Goal: Participate in discussion: Engage in conversation with other users on a specific topic

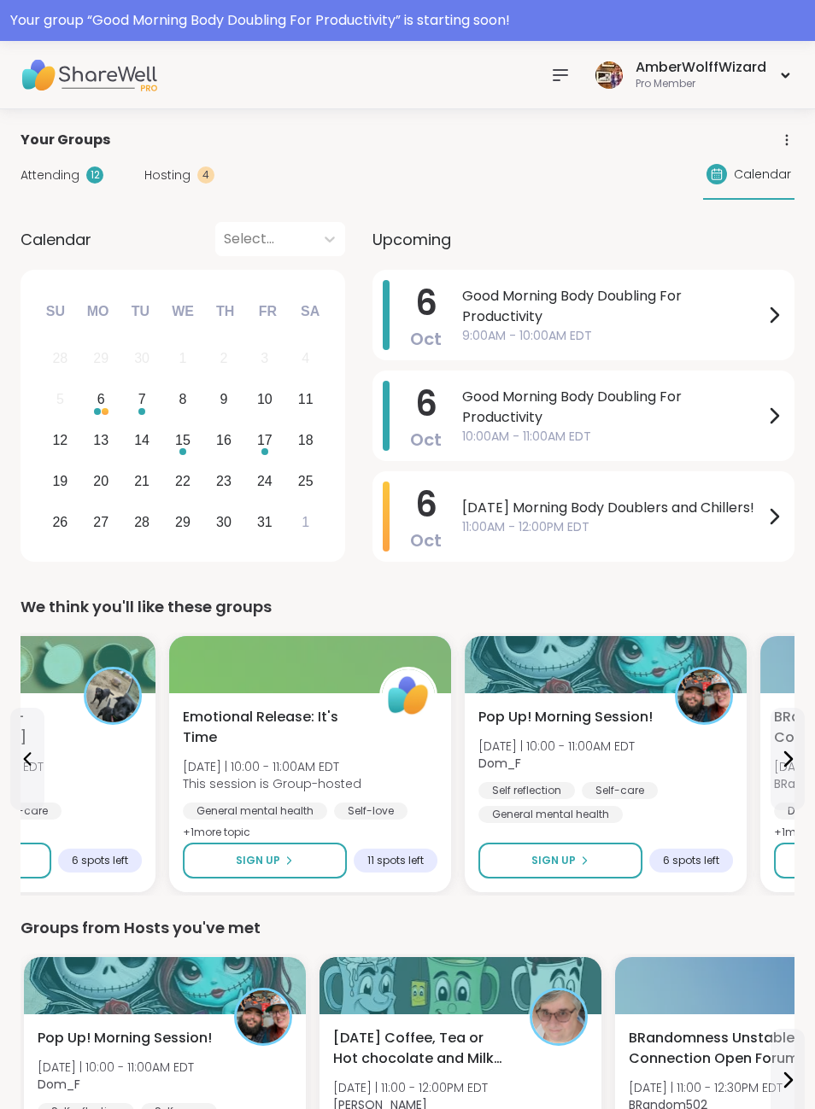
click at [803, 68] on div "AmberWolffWizard Pro Member" at bounding box center [407, 75] width 815 height 68
click at [780, 77] on icon at bounding box center [785, 75] width 11 height 7
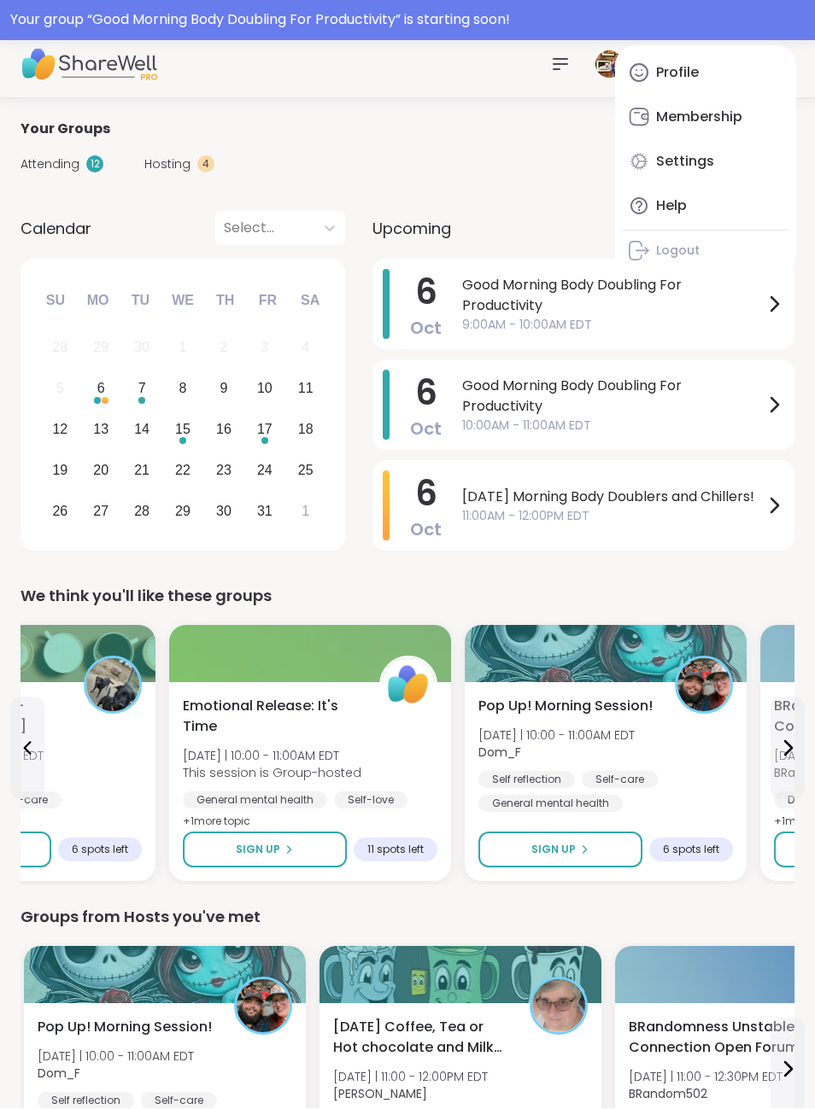
click at [182, 170] on span "Hosting" at bounding box center [167, 165] width 46 height 18
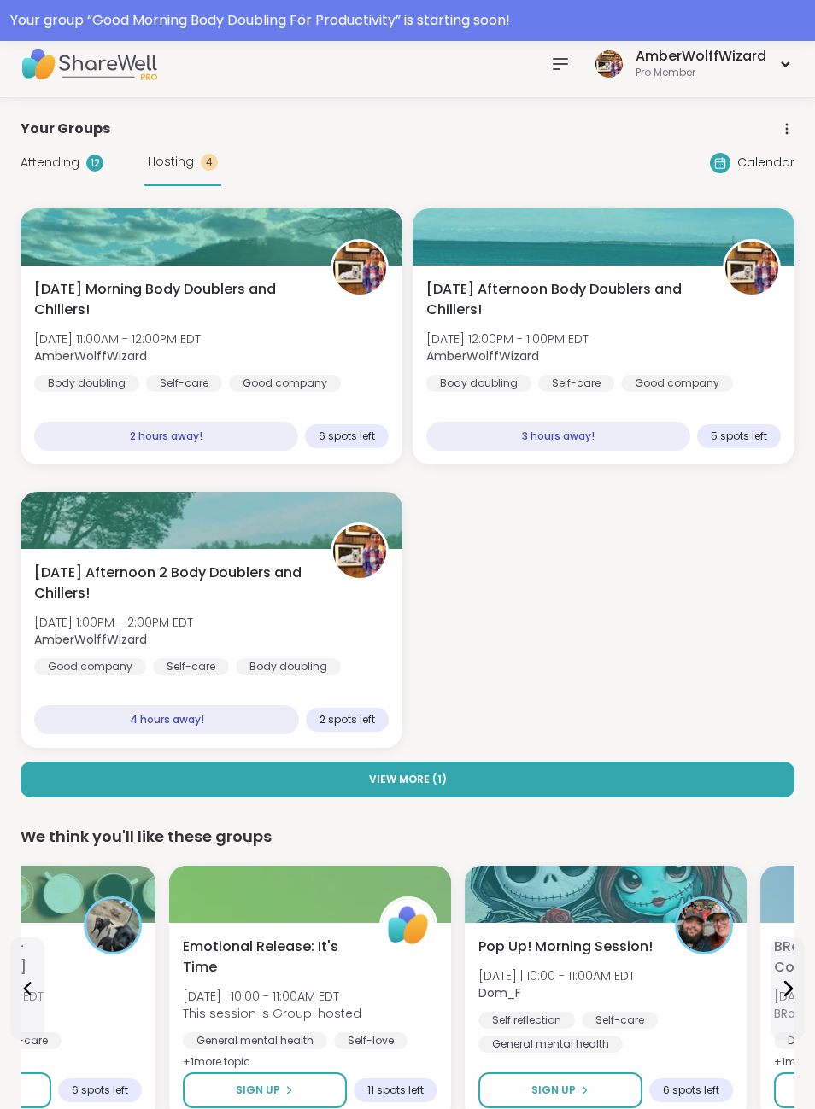
click at [190, 170] on span "Hosting" at bounding box center [171, 162] width 46 height 18
click at [169, 384] on div "Self-care" at bounding box center [184, 383] width 76 height 17
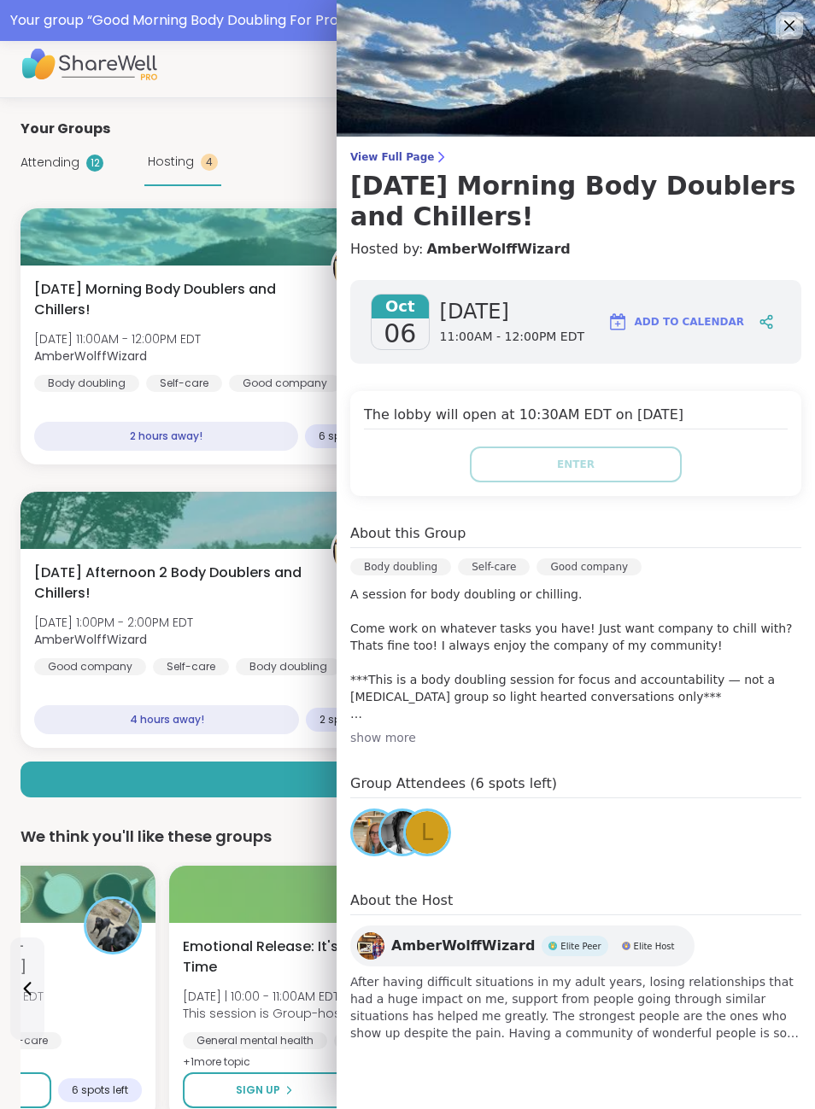
click at [227, 61] on div "AmberWolffWizard Pro Member" at bounding box center [407, 64] width 815 height 68
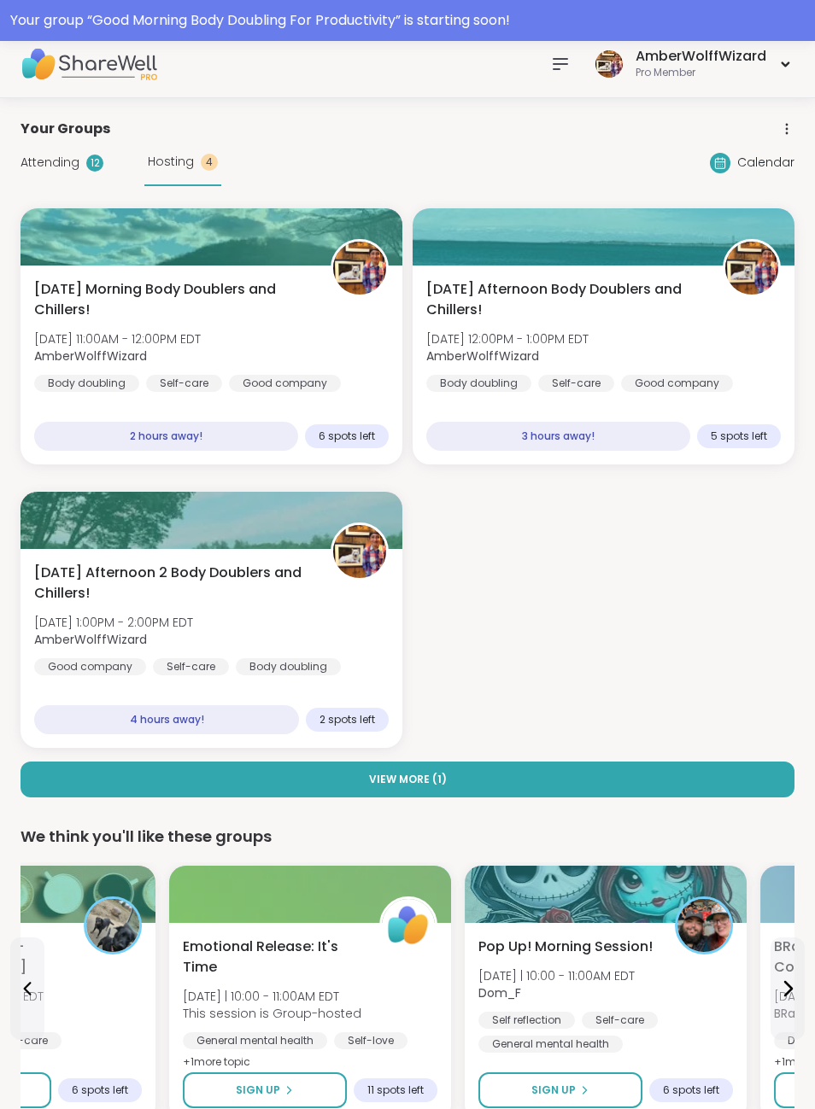
click at [68, 170] on span "Attending" at bounding box center [49, 163] width 59 height 18
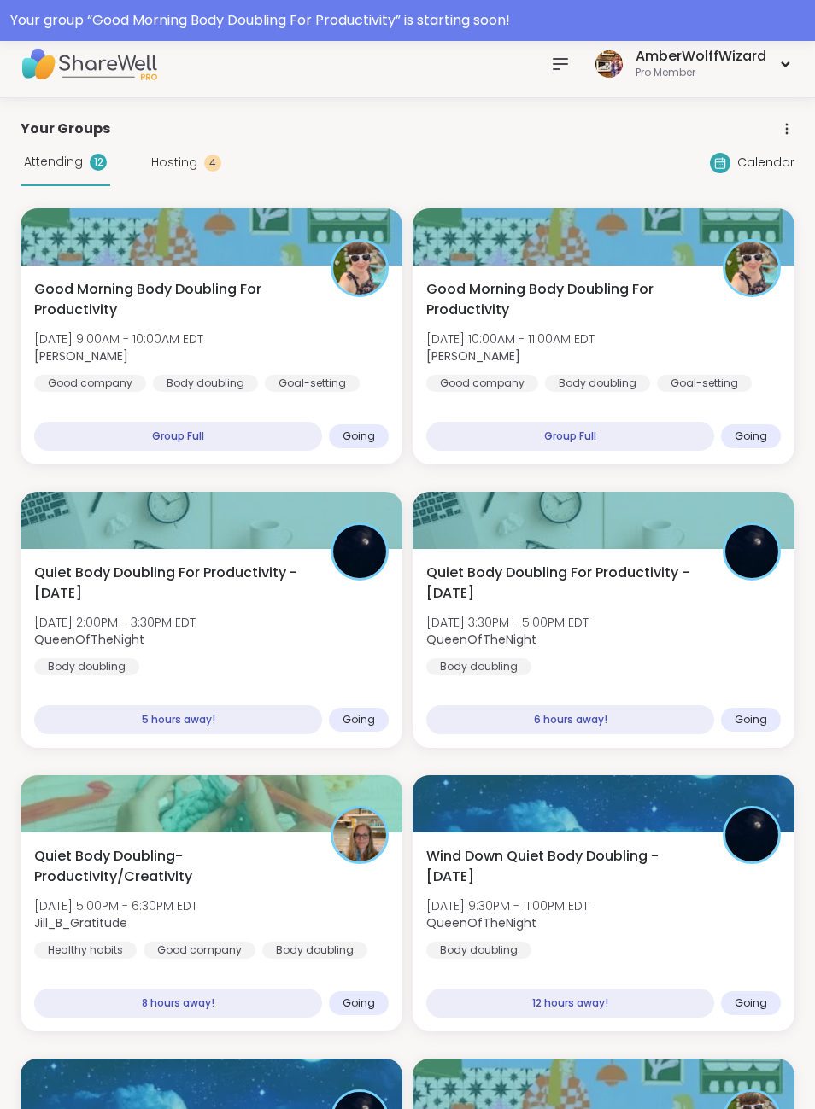
click at [71, 172] on div "Attending 12" at bounding box center [65, 162] width 90 height 47
click at [128, 359] on b "[PERSON_NAME]" at bounding box center [81, 356] width 94 height 17
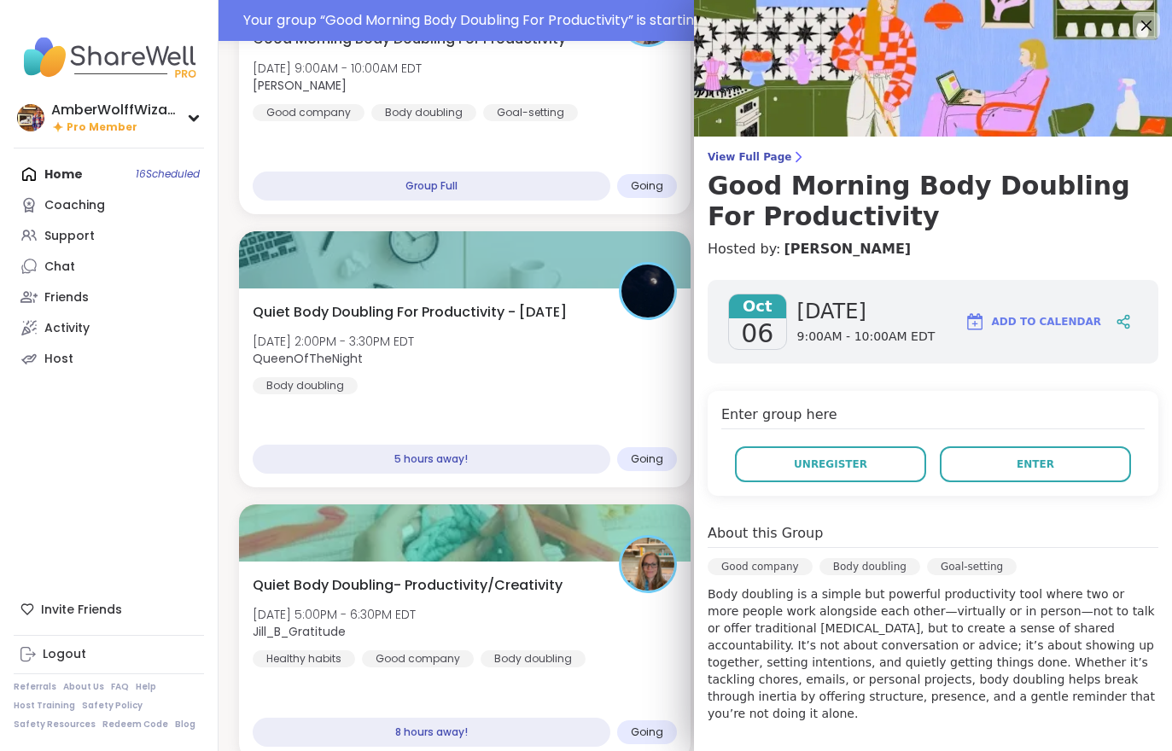
scroll to position [0, 0]
click at [85, 323] on div "Activity" at bounding box center [66, 328] width 45 height 17
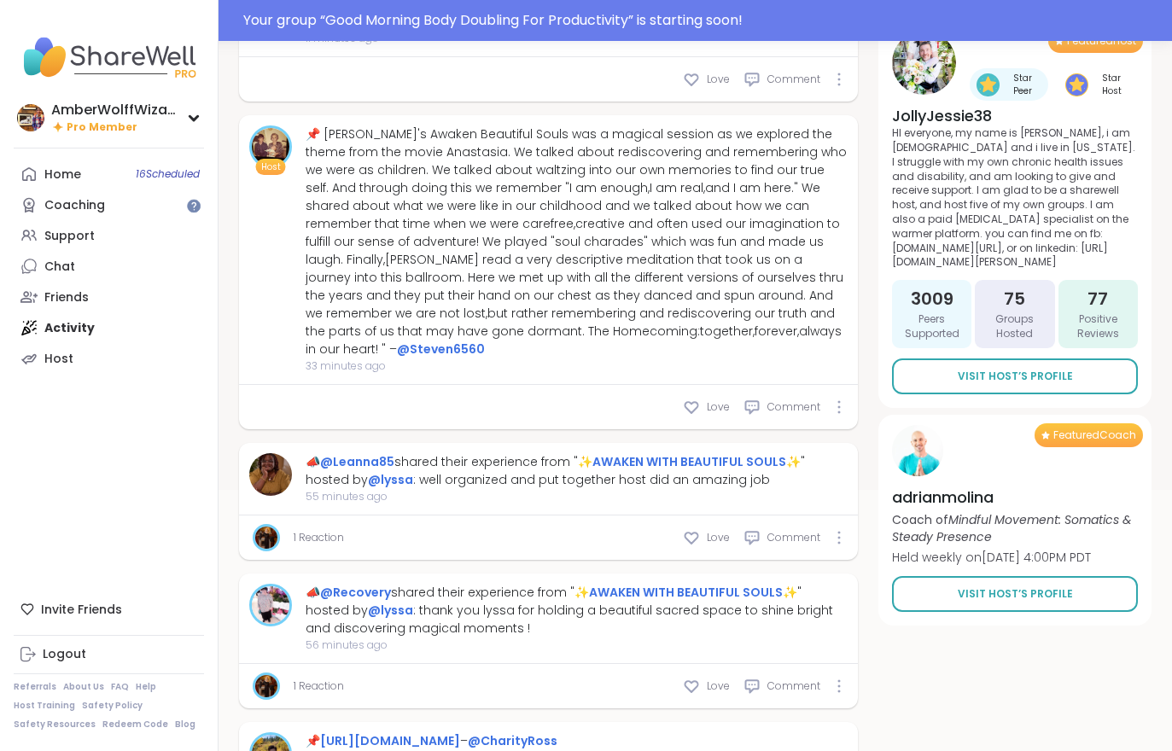
click at [63, 163] on link "Home 16 Scheduled" at bounding box center [109, 174] width 190 height 31
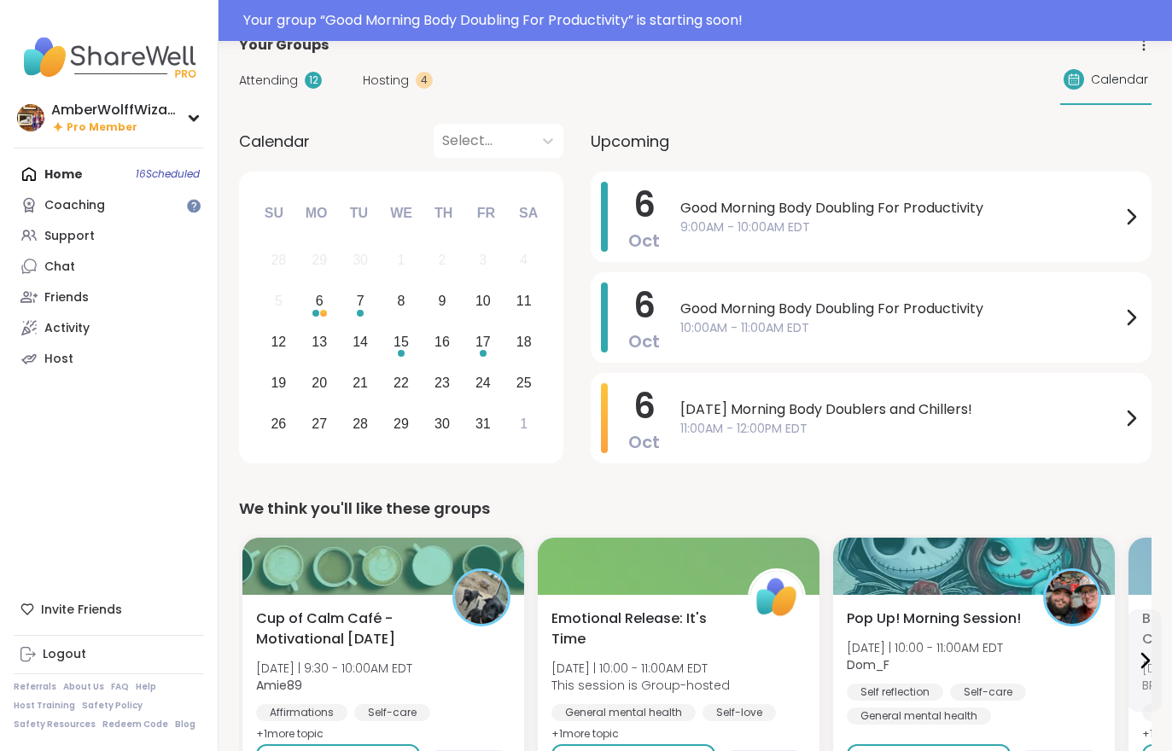
click at [377, 88] on span "Hosting" at bounding box center [386, 81] width 46 height 18
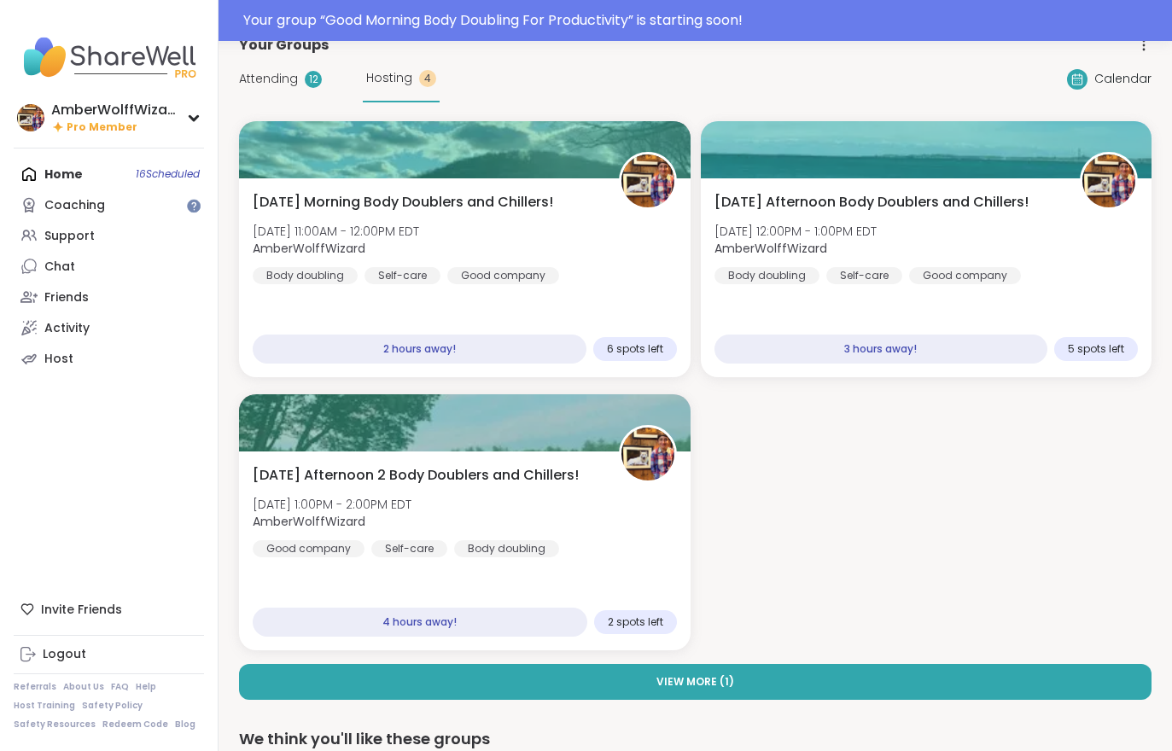
click at [510, 698] on button "View More ( 1 )" at bounding box center [695, 682] width 913 height 36
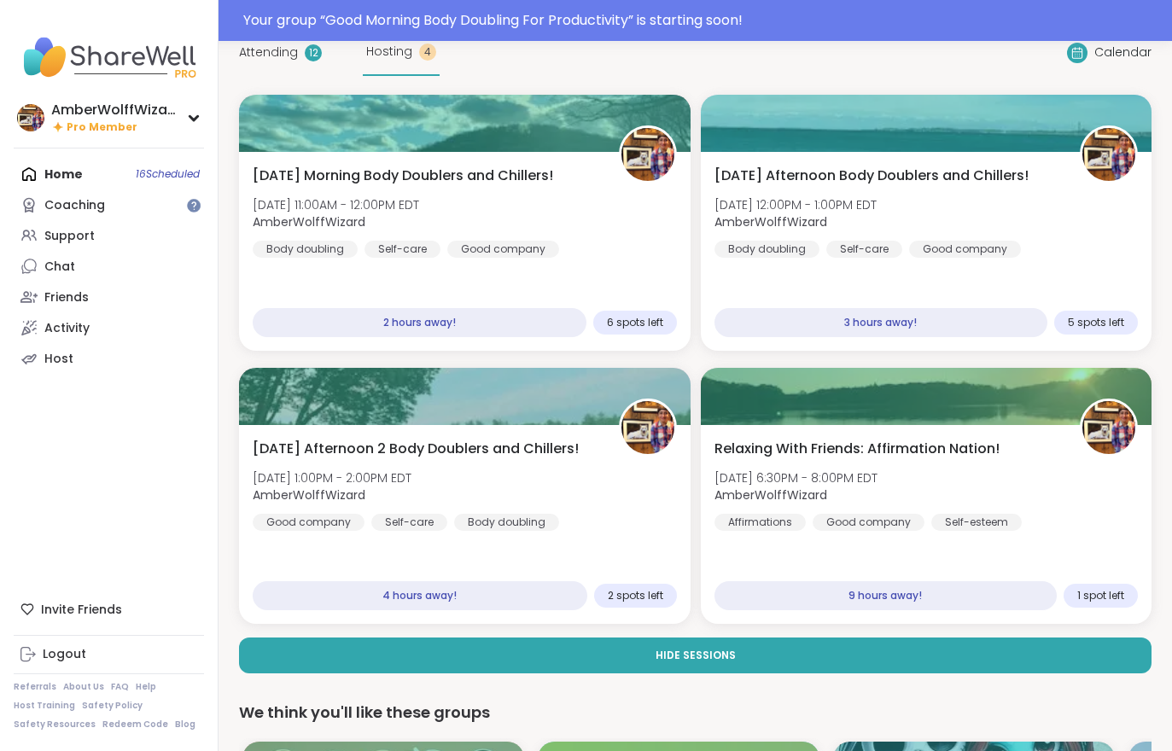
scroll to position [55, 0]
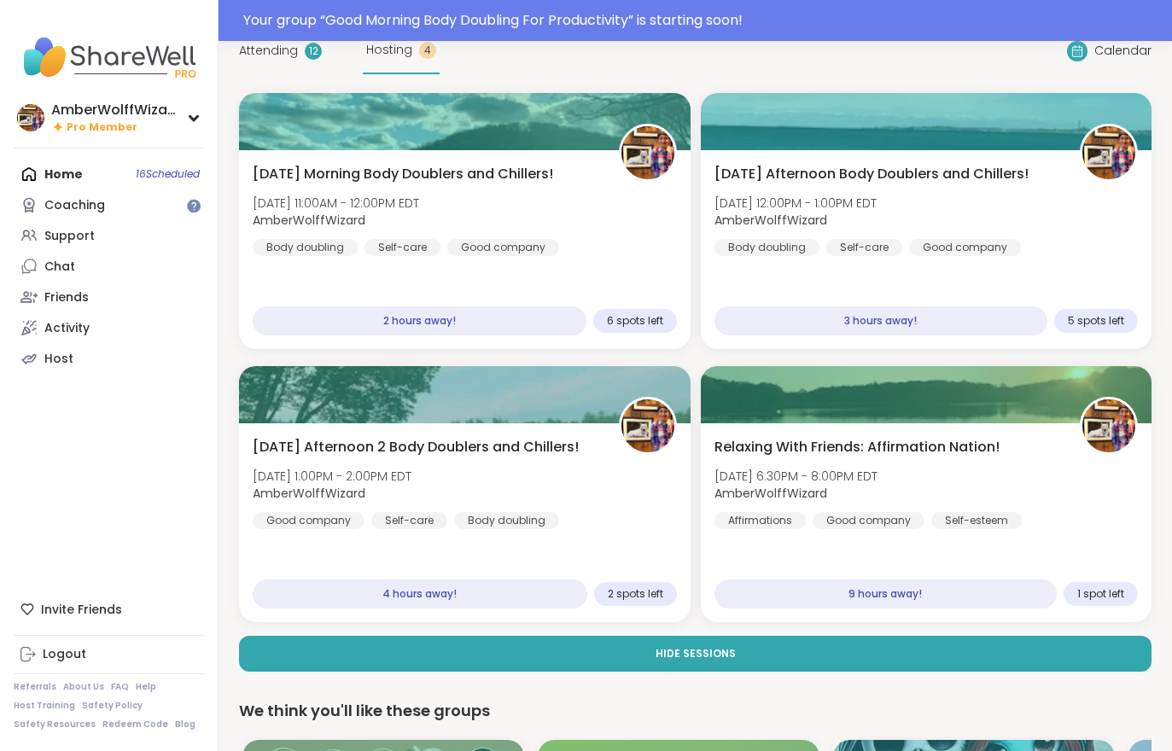
click at [811, 543] on div "Relaxing With Friends: Affirmation Nation! [DATE] 6:30PM - 8:00PM EDT AmberWolf…" at bounding box center [927, 523] width 452 height 199
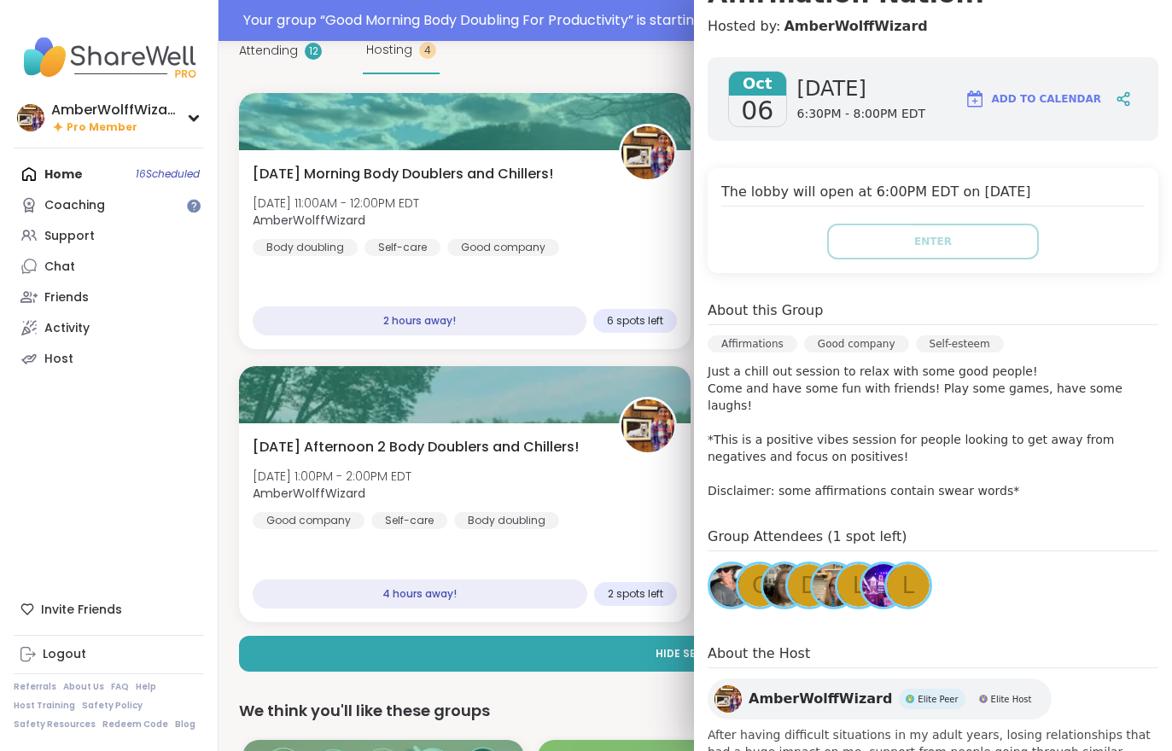
scroll to position [0, 0]
click at [324, 14] on div "Your group “ Good Morning Body Doubling For Productivity ” is starting soon!" at bounding box center [702, 20] width 919 height 20
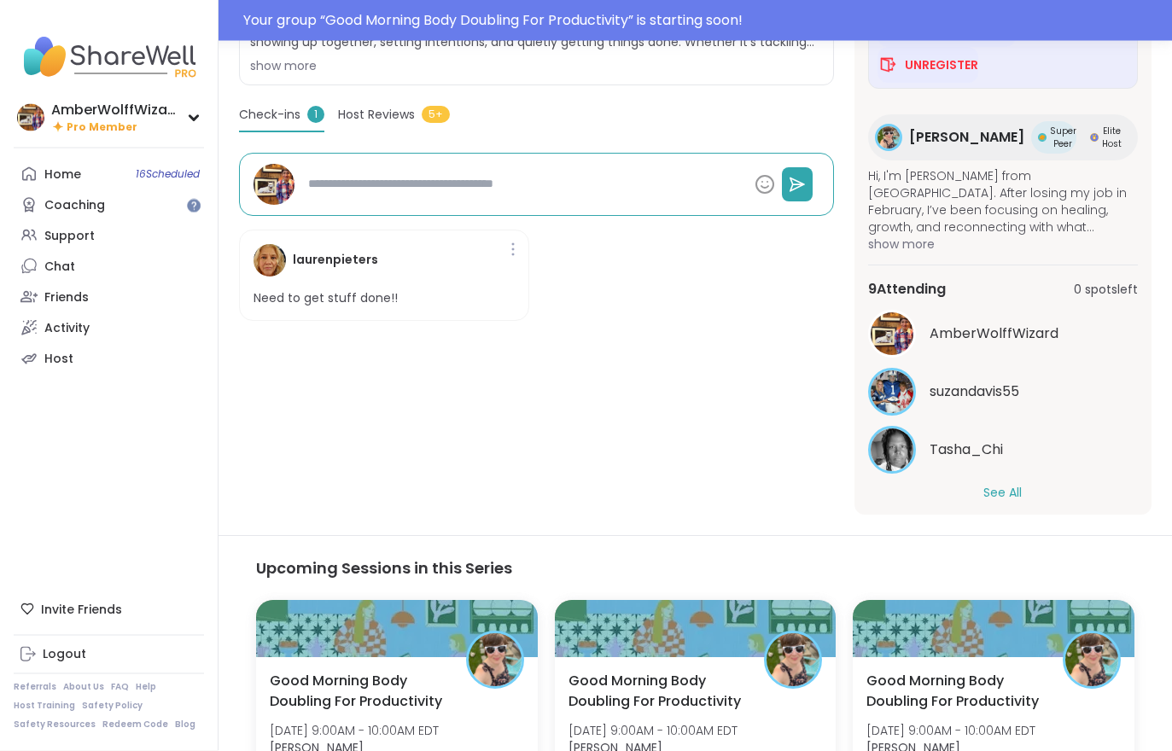
scroll to position [514, 0]
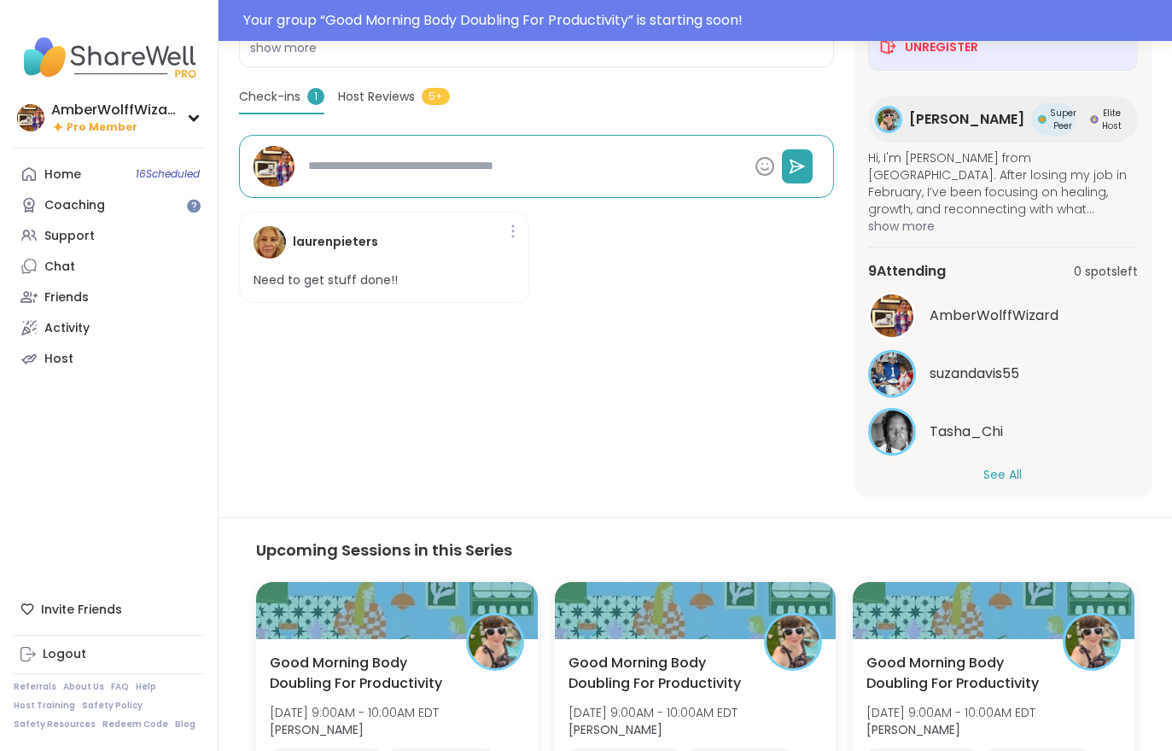
click at [814, 472] on button "See All" at bounding box center [1003, 475] width 38 height 18
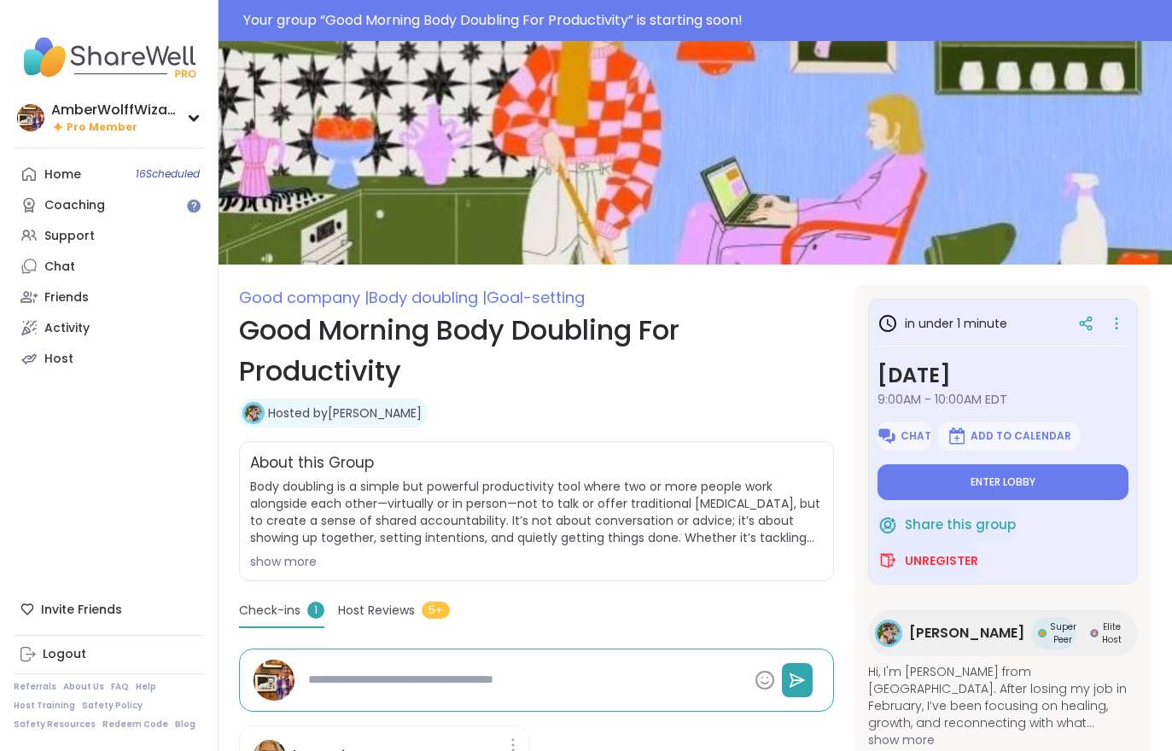
scroll to position [0, 0]
click at [814, 487] on span "Enter lobby" at bounding box center [1003, 483] width 65 height 14
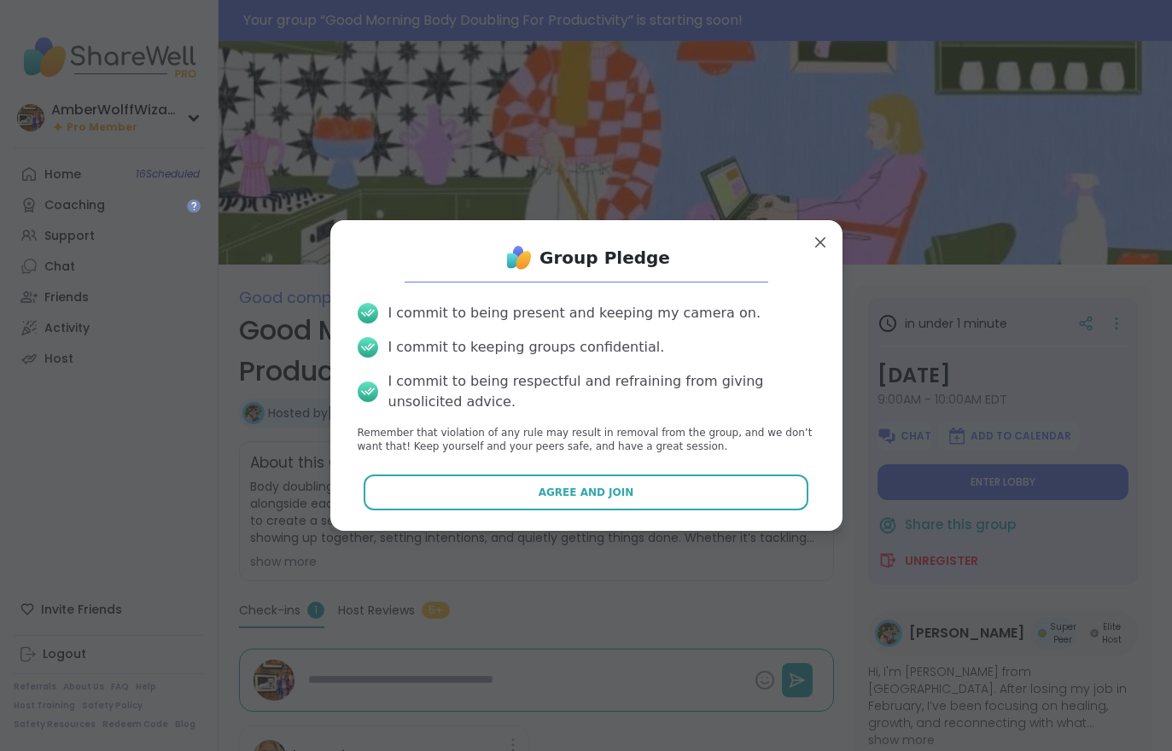
click at [684, 476] on button "Agree and Join" at bounding box center [586, 493] width 445 height 36
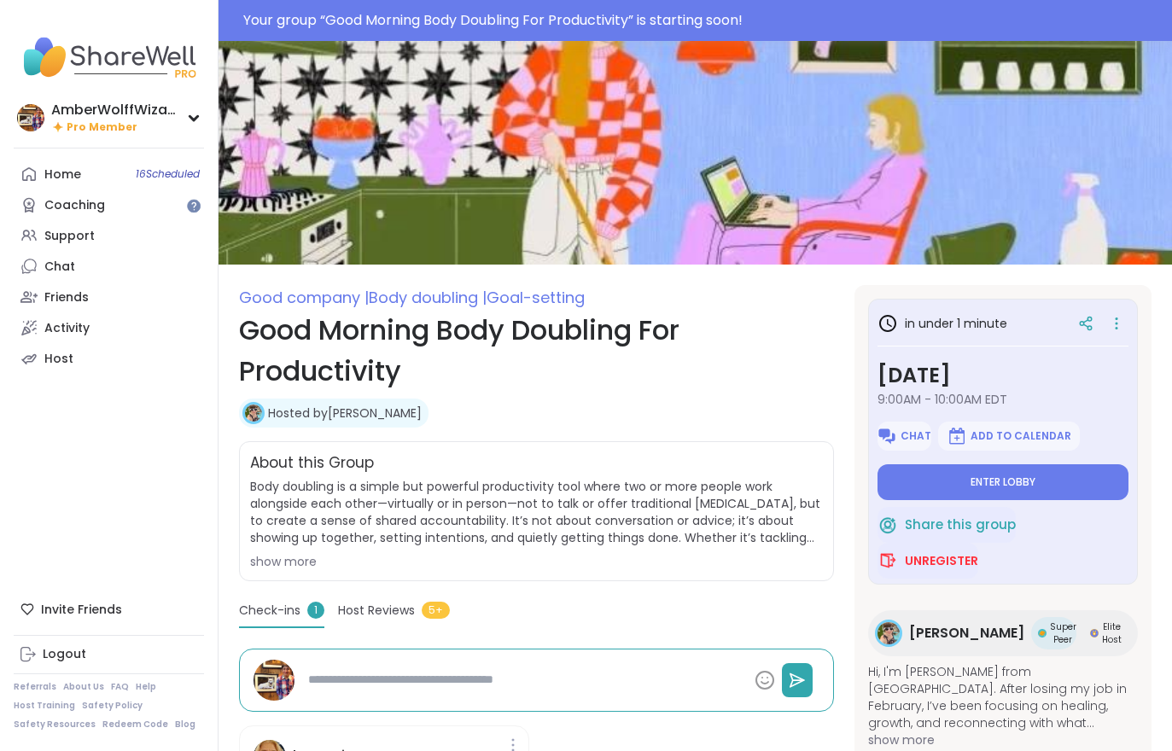
type textarea "*"
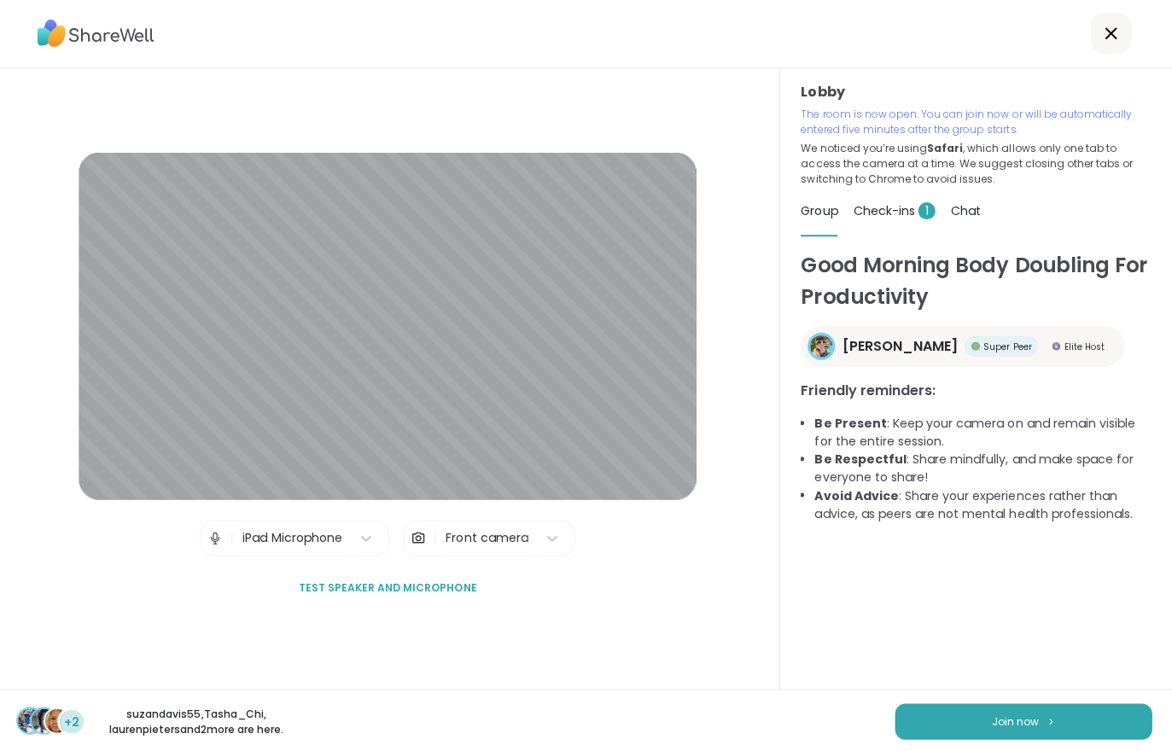
click at [814, 735] on button "Join now" at bounding box center [1024, 720] width 256 height 36
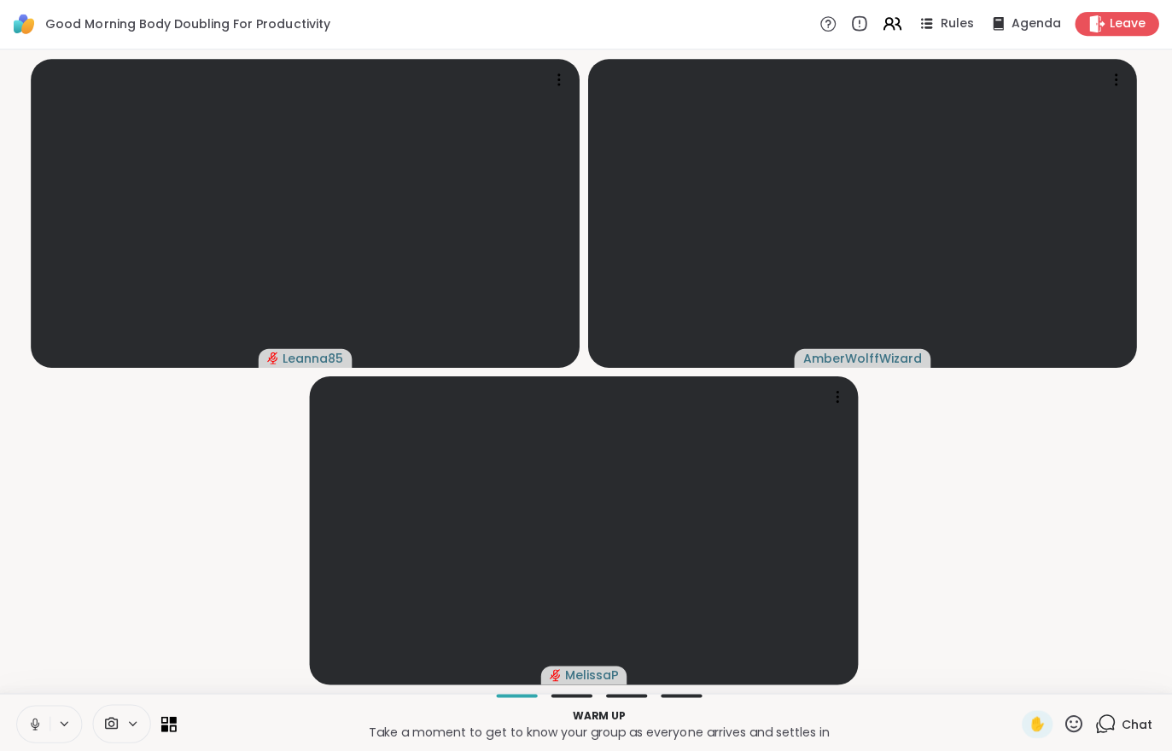
click at [35, 723] on icon at bounding box center [39, 722] width 15 height 15
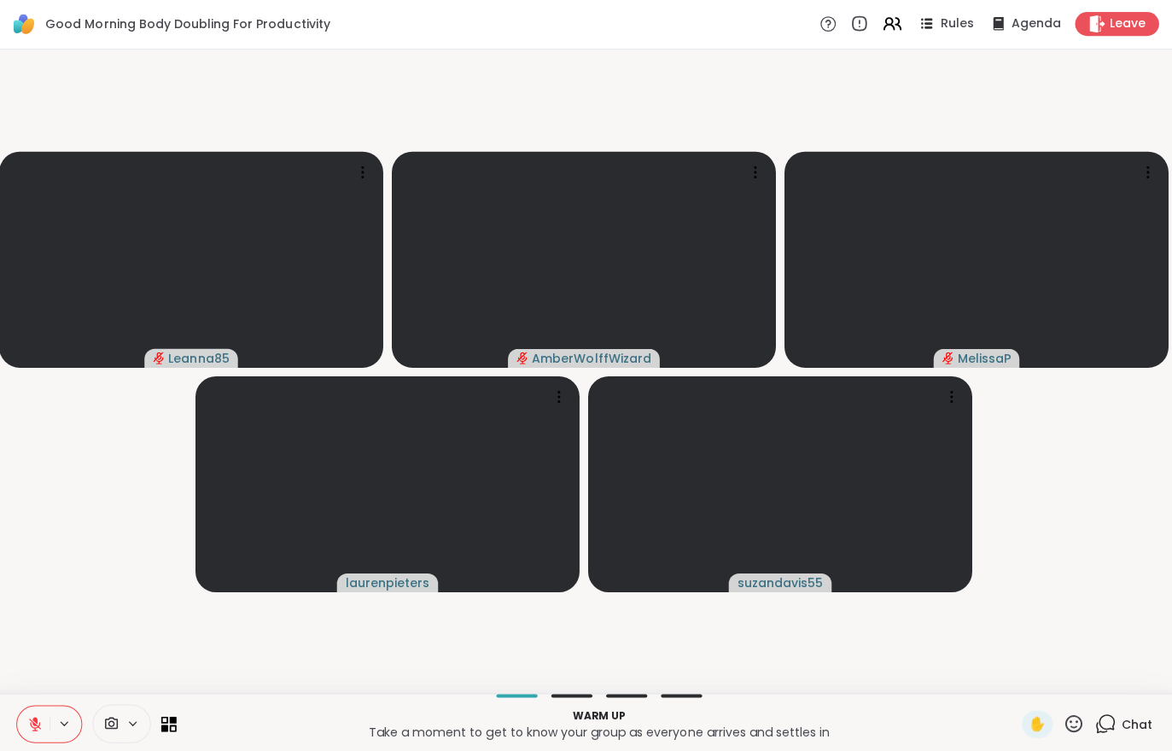
click at [48, 721] on button at bounding box center [37, 722] width 32 height 36
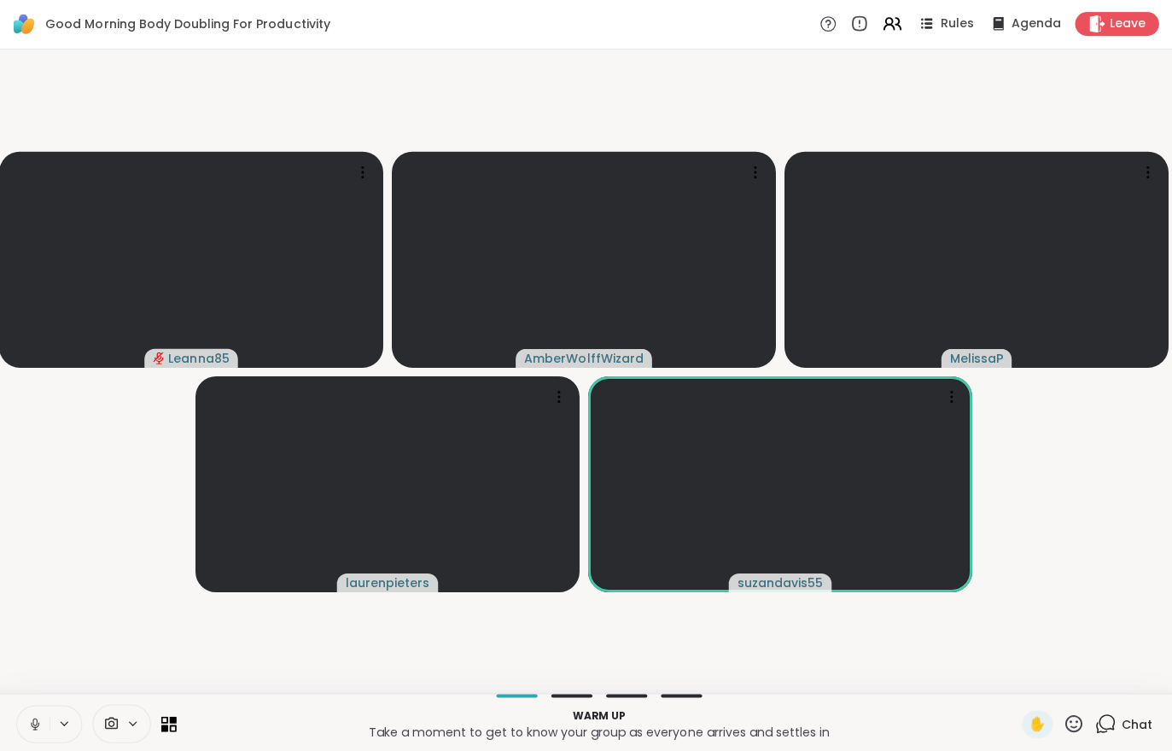
click at [49, 729] on button at bounding box center [37, 722] width 32 height 36
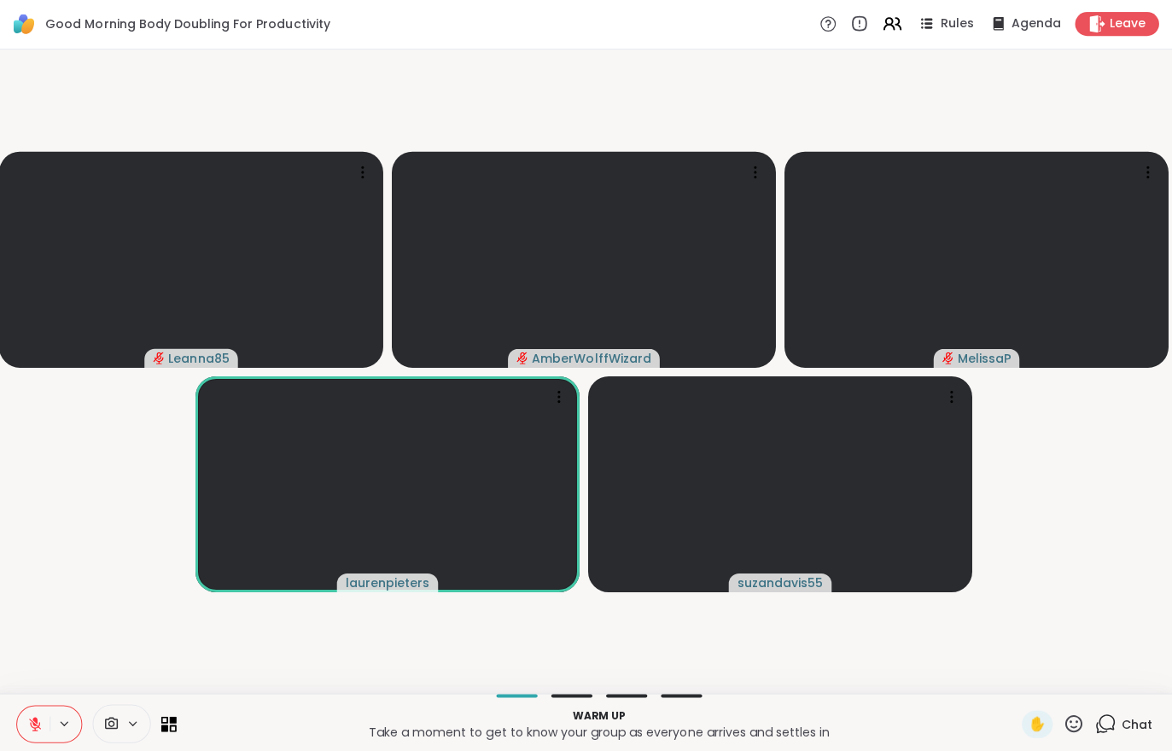
click at [32, 726] on icon at bounding box center [39, 722] width 15 height 15
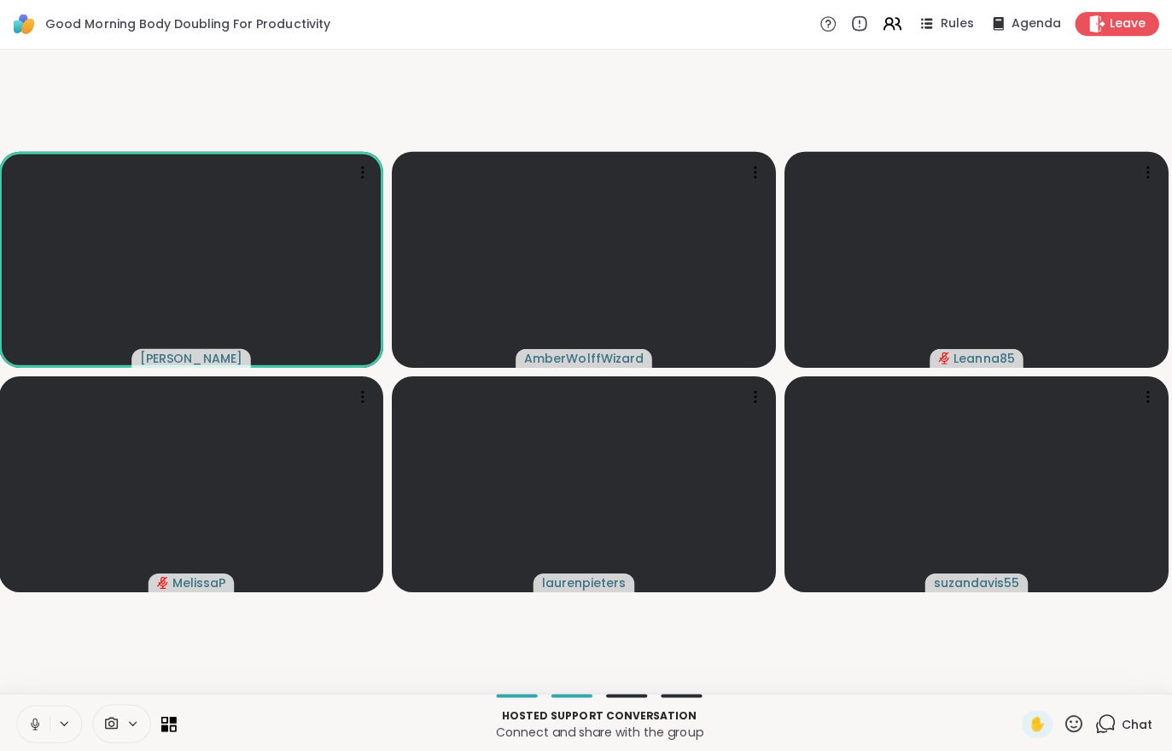
click at [41, 715] on icon at bounding box center [39, 722] width 15 height 15
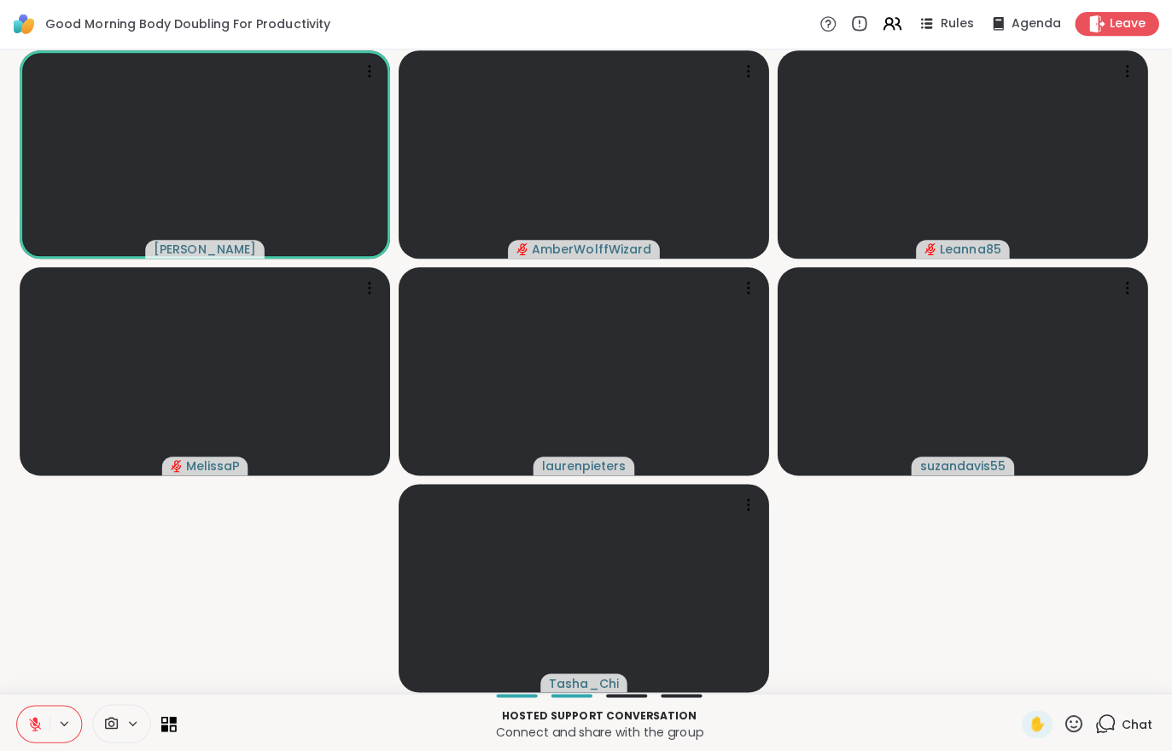
click at [32, 720] on icon at bounding box center [39, 722] width 15 height 15
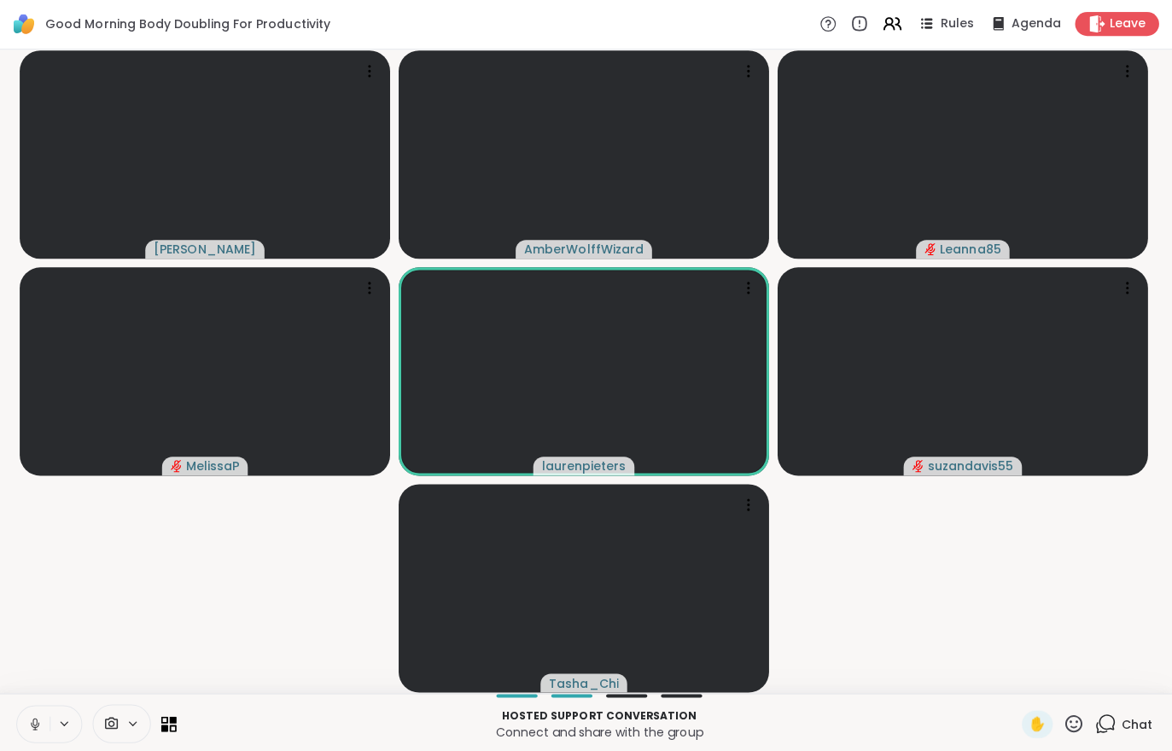
click at [32, 721] on icon at bounding box center [39, 722] width 15 height 15
click at [32, 712] on button at bounding box center [37, 722] width 32 height 36
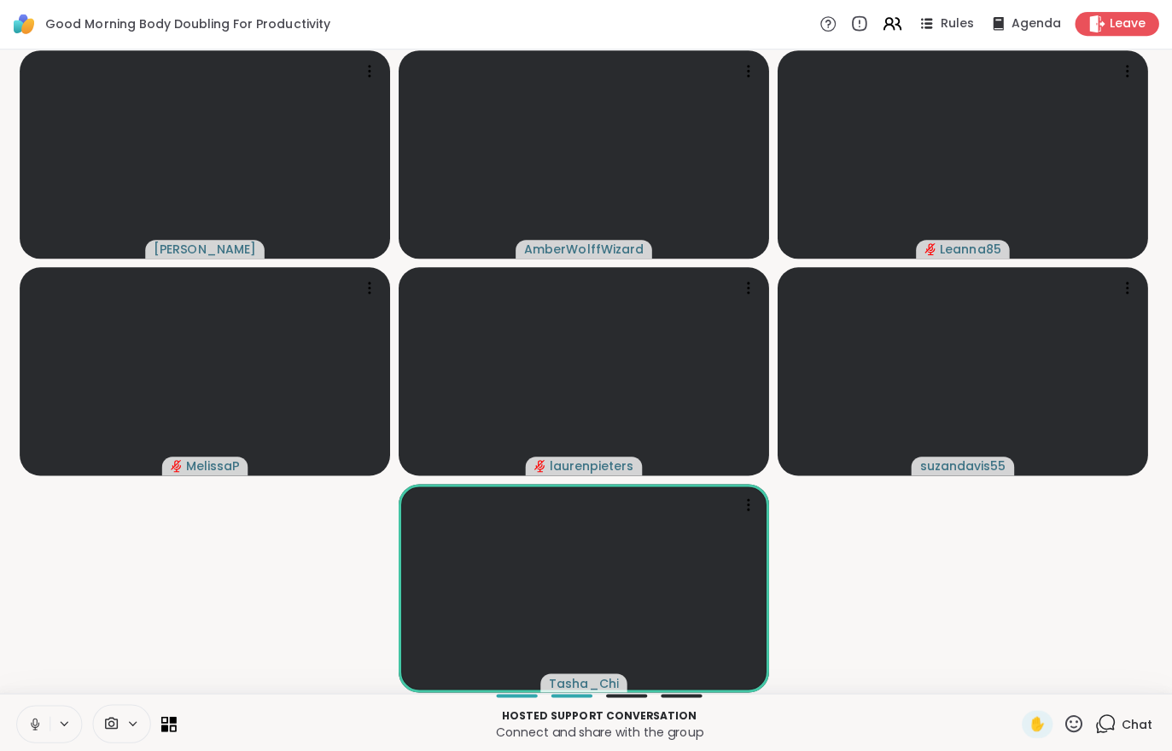
click at [35, 711] on button at bounding box center [37, 722] width 32 height 36
click at [814, 19] on span "Leave" at bounding box center [1127, 24] width 36 height 17
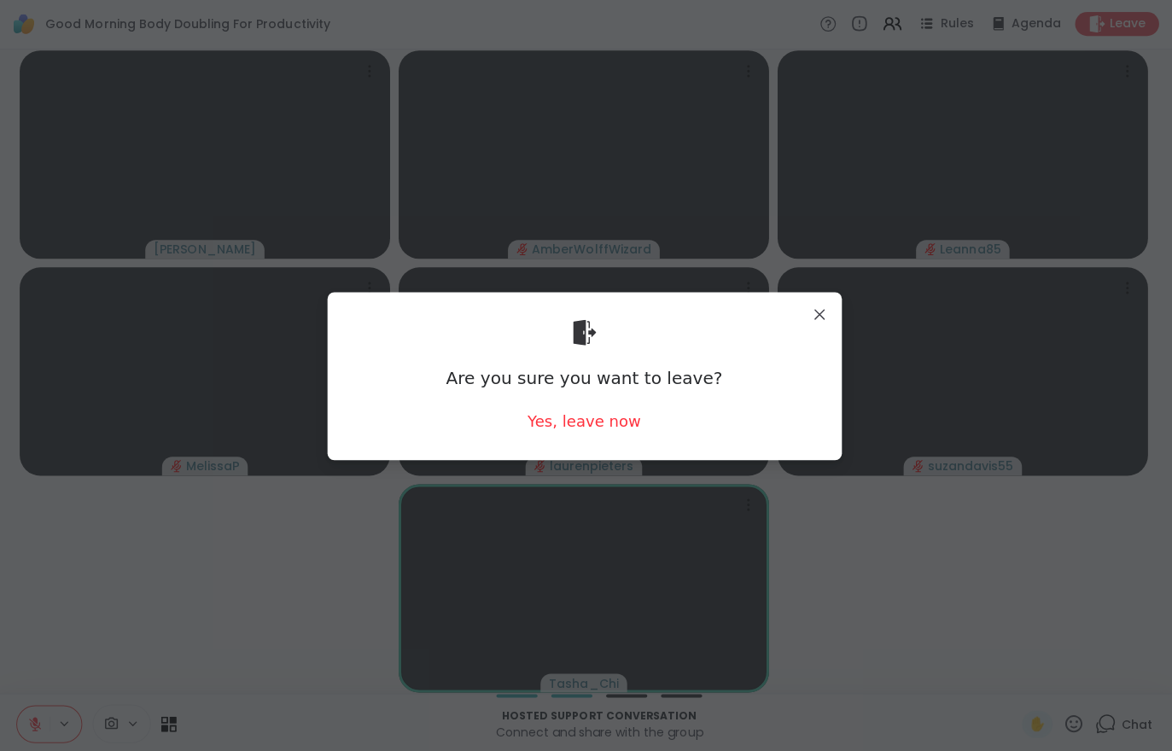
click at [587, 429] on div "Yes, leave now" at bounding box center [585, 420] width 113 height 21
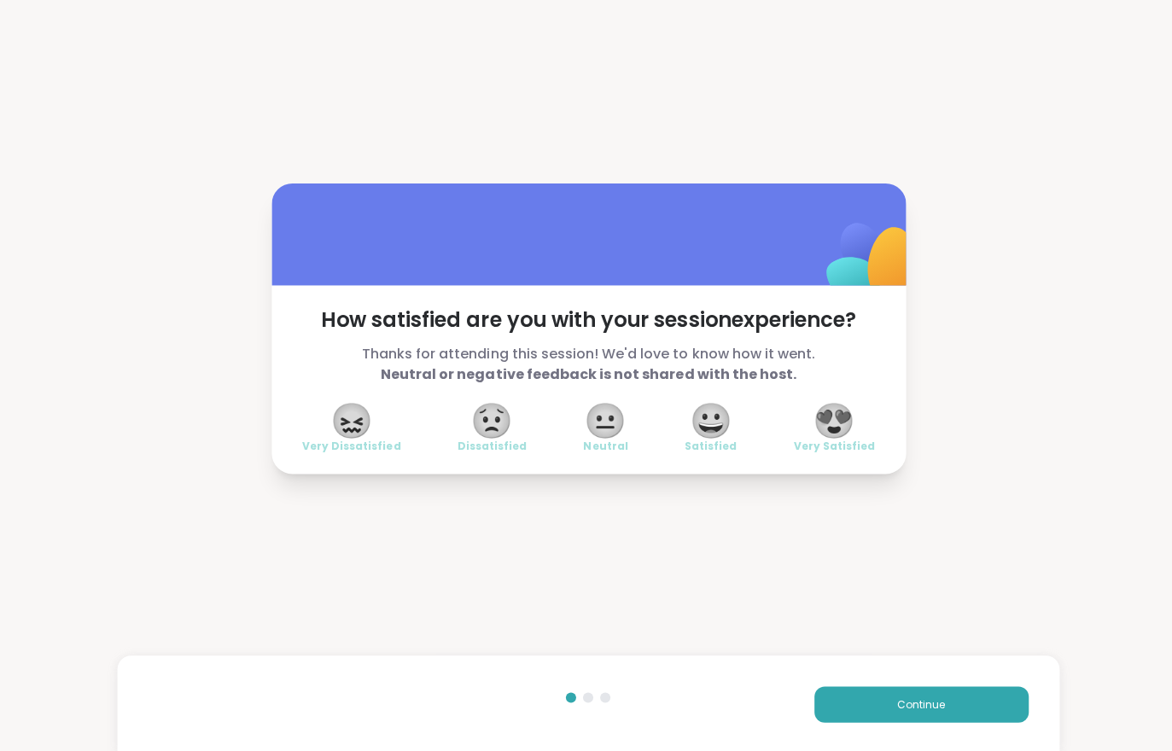
click at [814, 698] on button "Continue" at bounding box center [917, 703] width 213 height 36
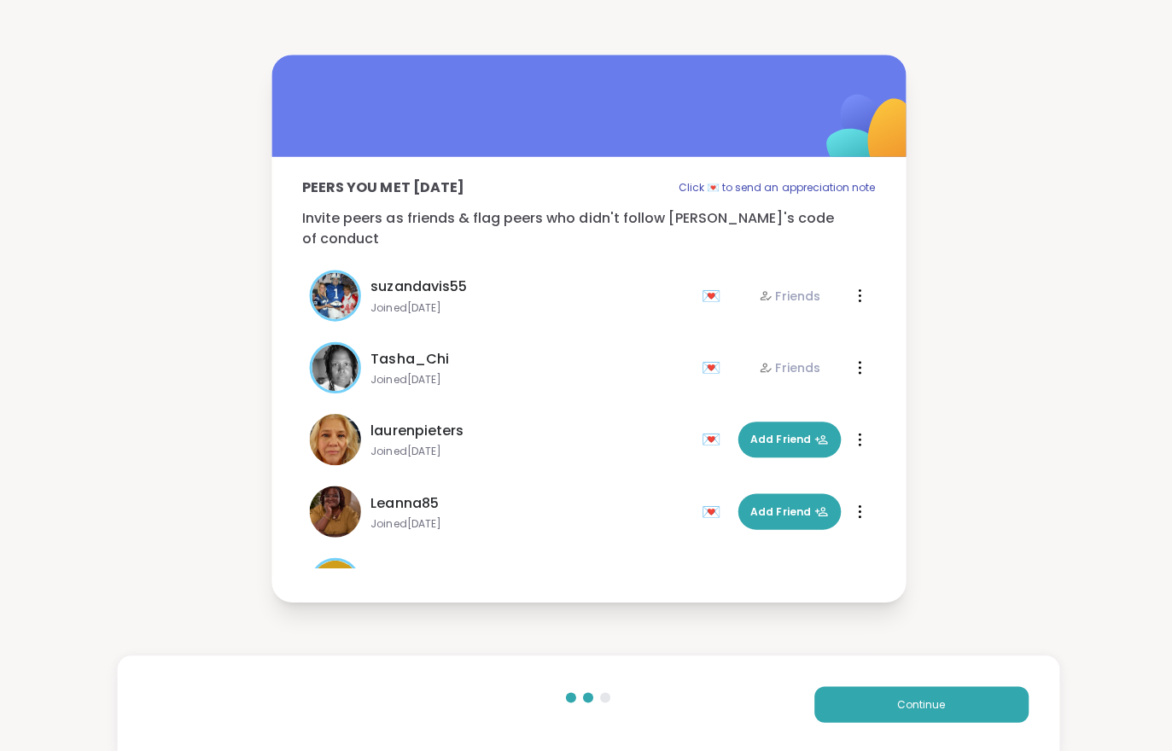
click at [814, 698] on button "Continue" at bounding box center [917, 703] width 213 height 36
click at [814, 703] on button "Continue" at bounding box center [917, 703] width 213 height 36
